Goal: Use online tool/utility: Utilize a website feature to perform a specific function

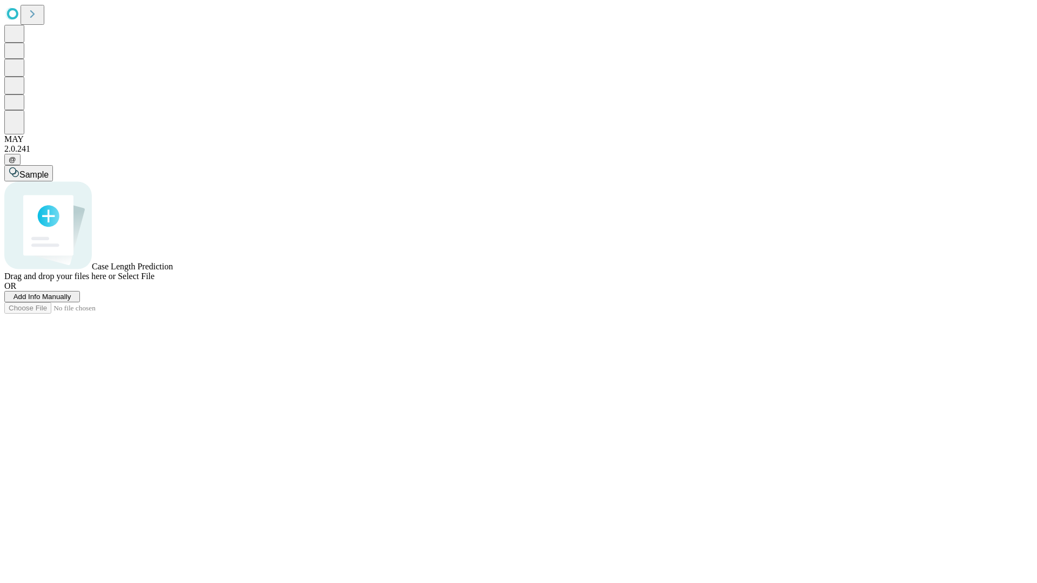
click at [154, 281] on span "Select File" at bounding box center [136, 276] width 37 height 9
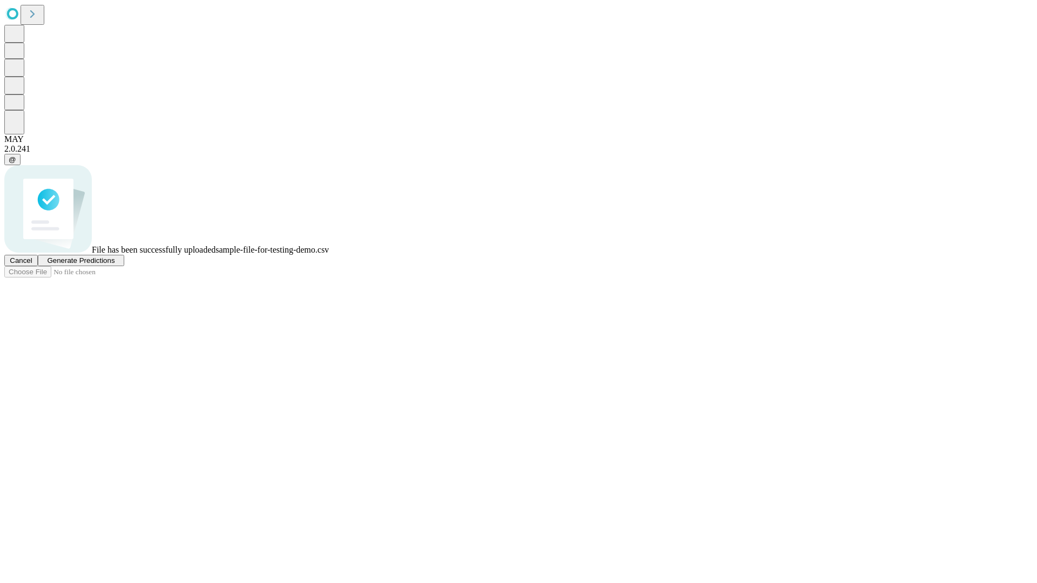
click at [114, 265] on span "Generate Predictions" at bounding box center [80, 260] width 67 height 8
